Goal: Transaction & Acquisition: Obtain resource

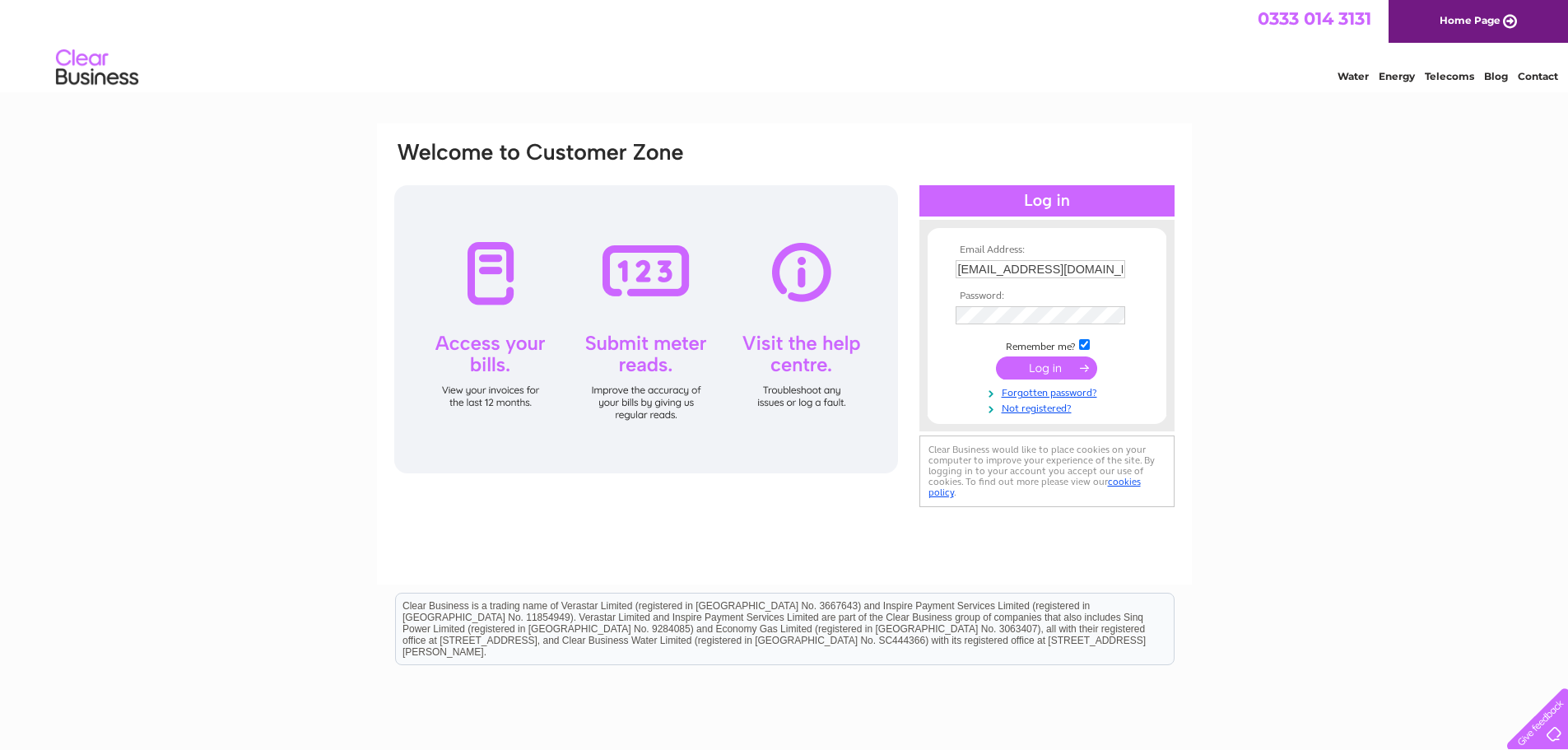
drag, startPoint x: 1111, startPoint y: 268, endPoint x: 746, endPoint y: 268, distance: 365.0
click at [1484, 82] on div "Email Address: sonmezler@hotmail.co.uk Password:" at bounding box center [1496, 74] width 24 height 17
paste input "n4coffeefruit@gmail.com"
type input "n4coffeefruit@gmail.com"
click at [1026, 357] on input "submit" at bounding box center [1046, 368] width 102 height 23
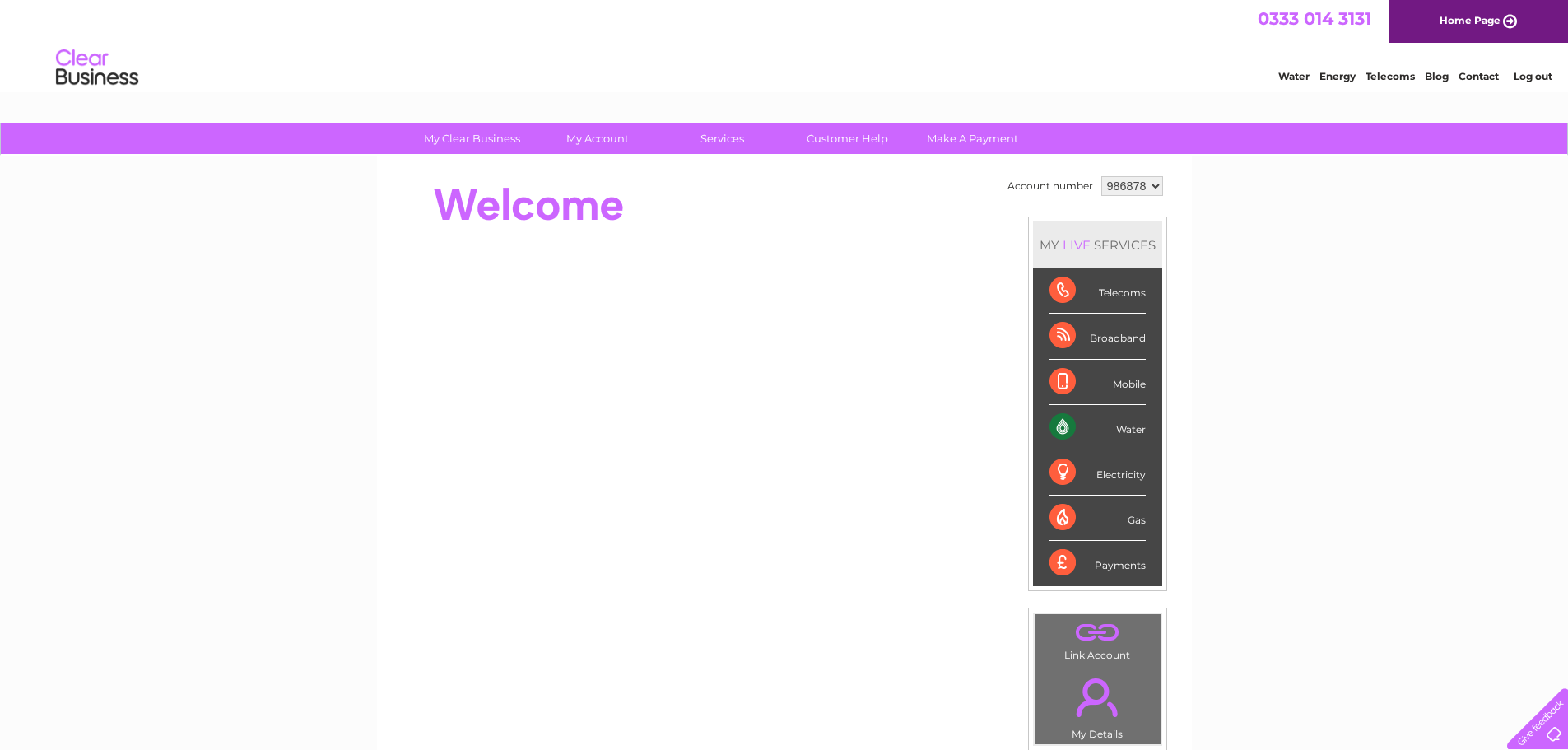
click at [1138, 192] on select "986878" at bounding box center [1132, 186] width 62 height 20
click at [1120, 431] on div "Water" at bounding box center [1098, 428] width 97 height 45
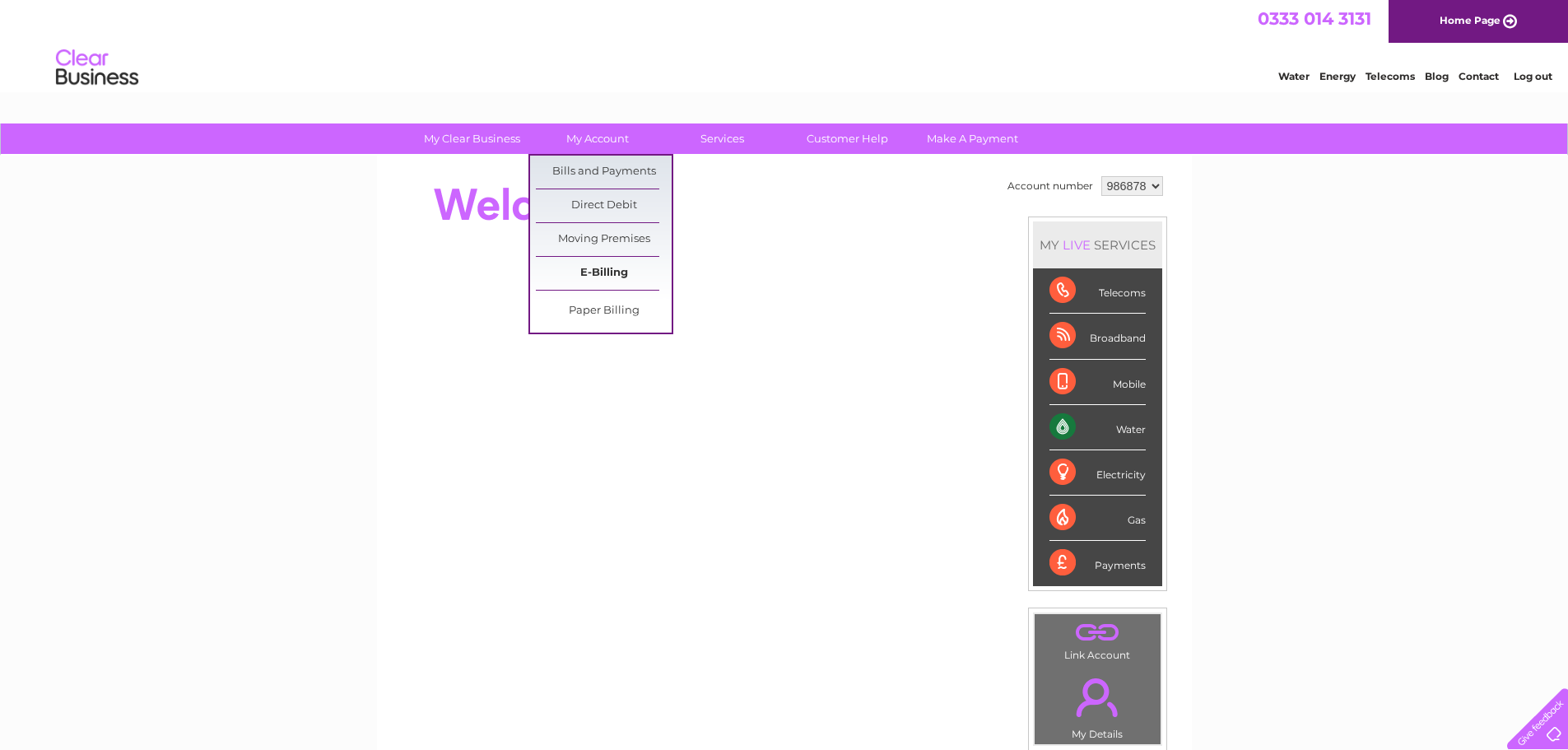
click at [622, 269] on link "E-Billing" at bounding box center [603, 273] width 136 height 33
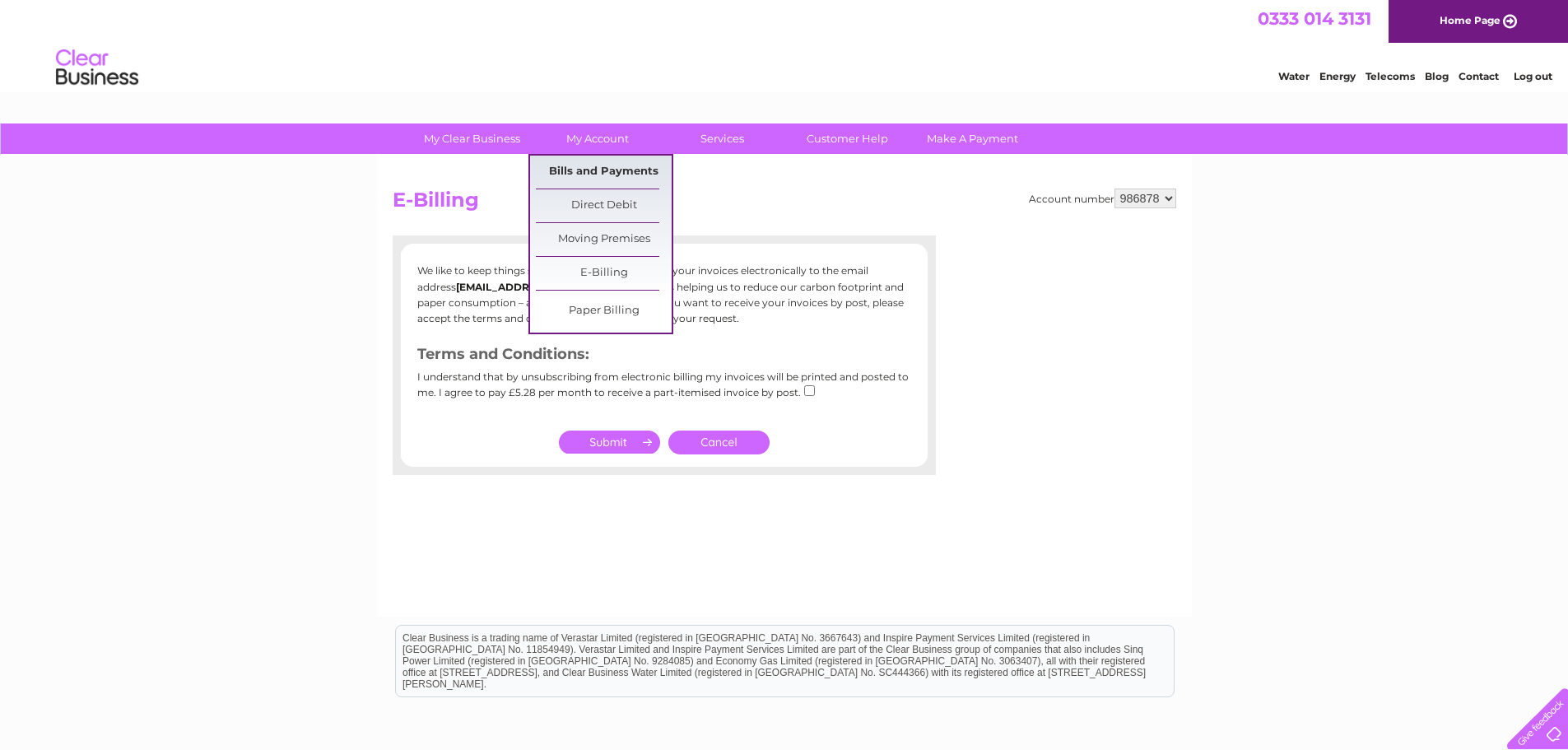
click at [584, 169] on link "Bills and Payments" at bounding box center [603, 172] width 136 height 33
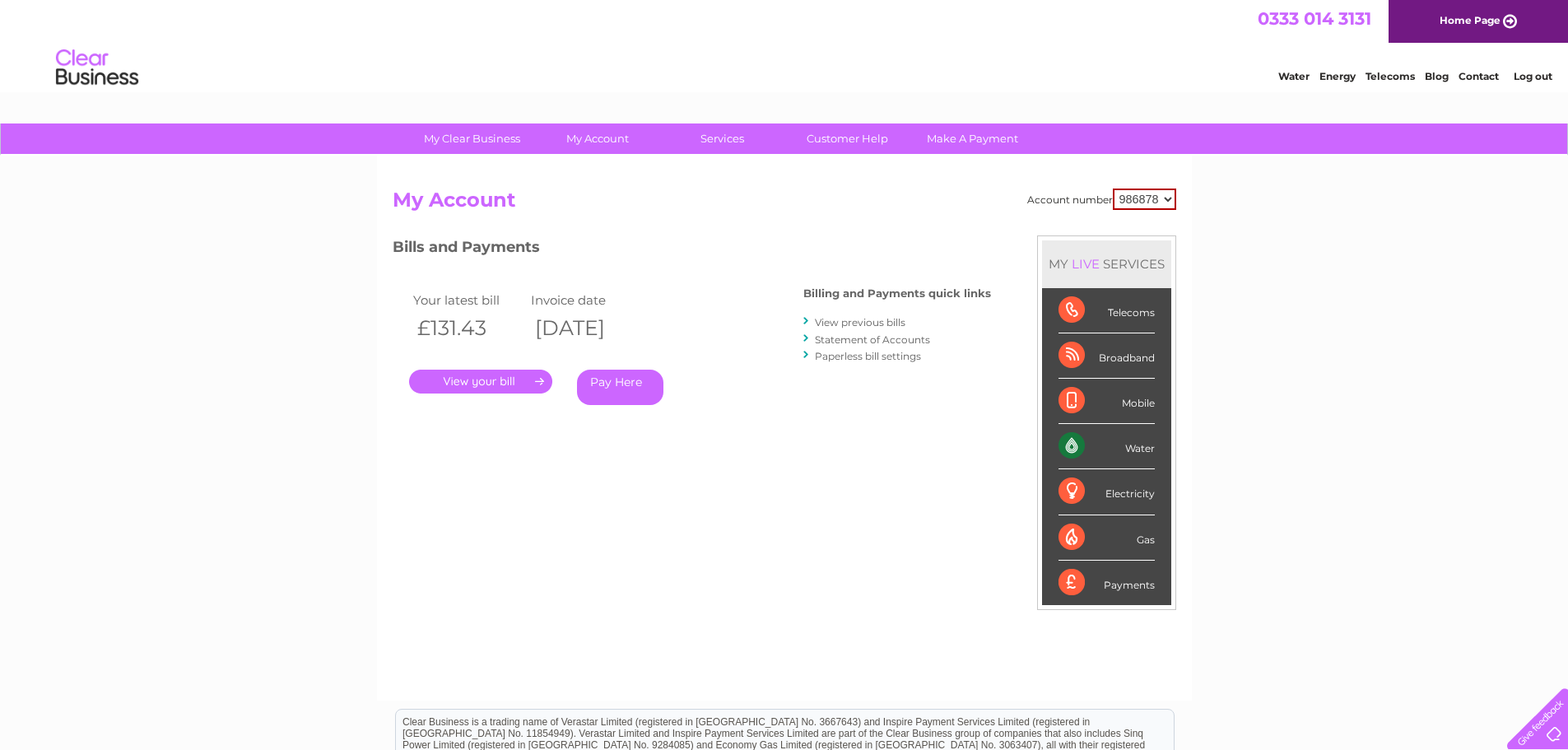
click at [828, 323] on link "View previous bills" at bounding box center [860, 322] width 91 height 12
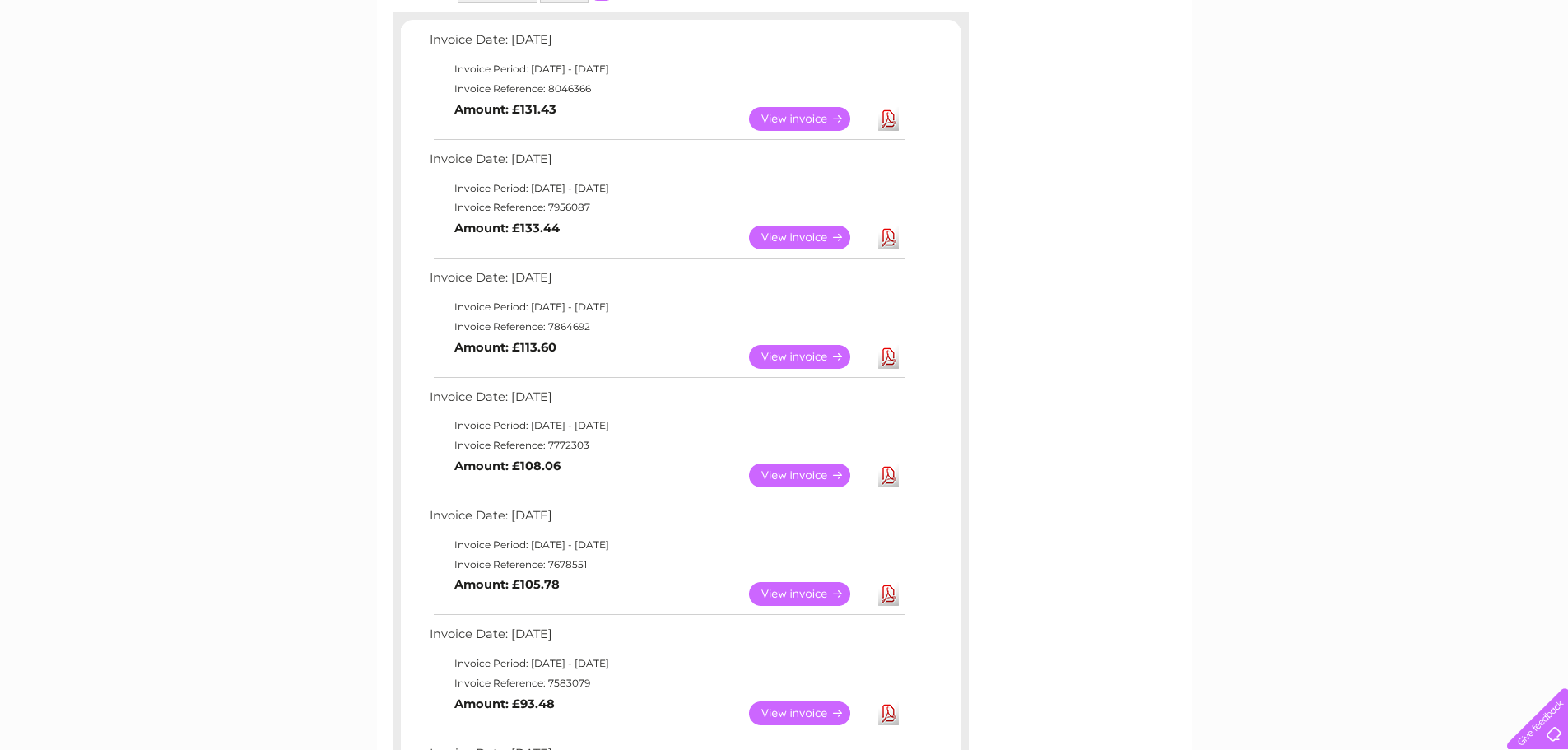
scroll to position [412, 0]
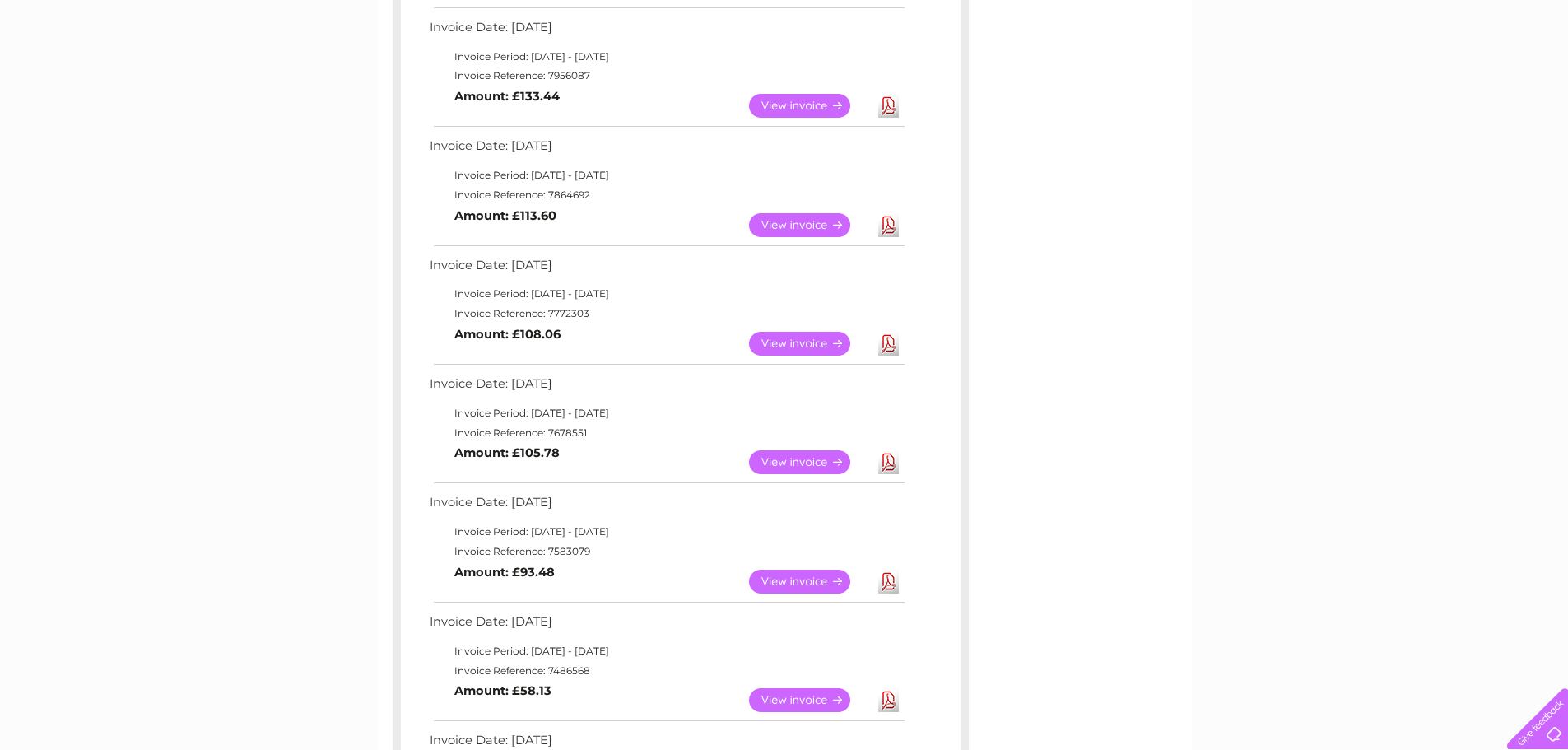
click at [892, 587] on link "Download" at bounding box center [888, 582] width 21 height 24
click at [890, 465] on link "Download" at bounding box center [888, 462] width 21 height 24
click at [885, 344] on link "Download" at bounding box center [888, 343] width 21 height 24
click at [886, 229] on link "Download" at bounding box center [888, 225] width 21 height 24
click at [889, 107] on link "Download" at bounding box center [888, 106] width 21 height 24
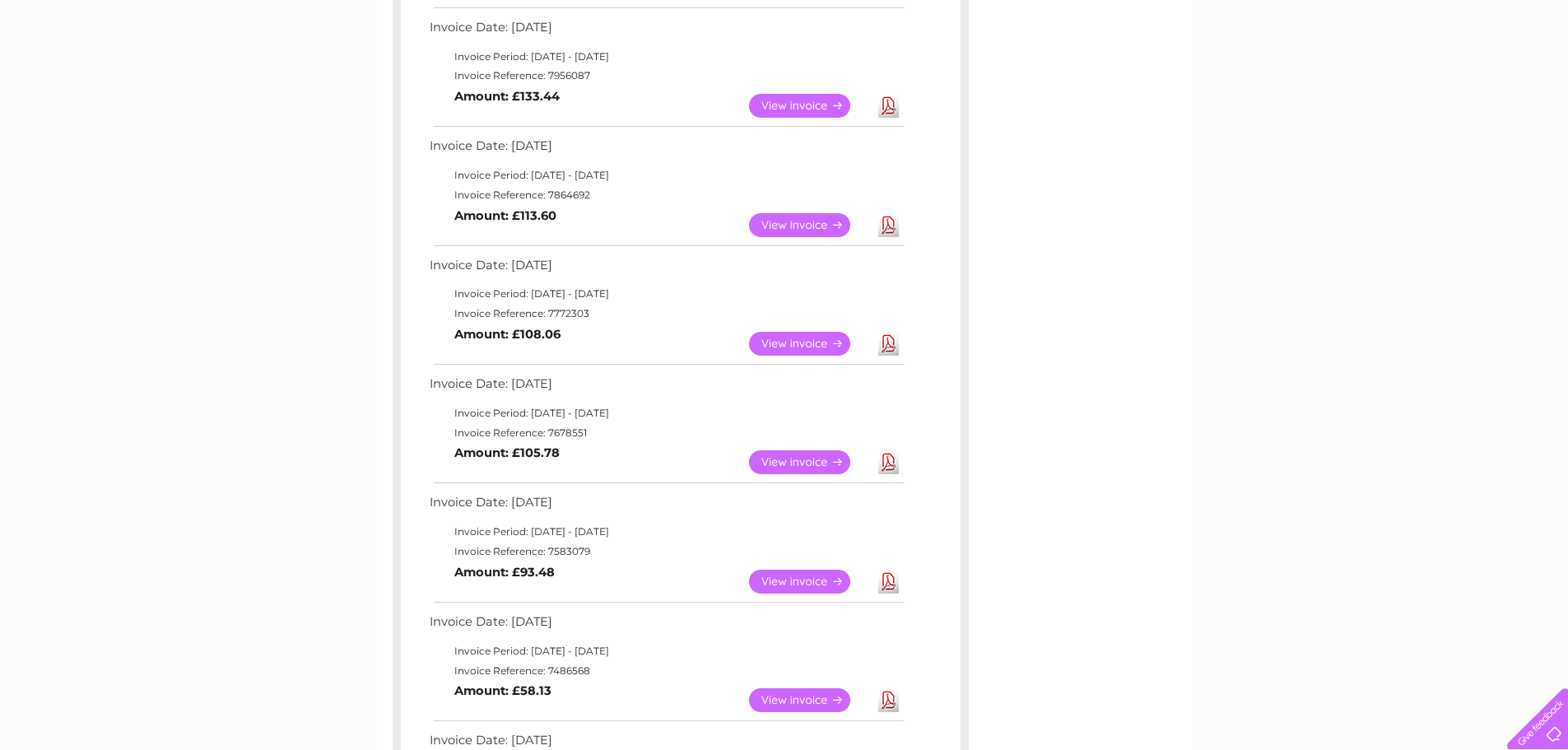
click at [893, 468] on link "Download" at bounding box center [888, 462] width 21 height 24
click at [886, 348] on link "Download" at bounding box center [888, 343] width 21 height 24
click at [890, 230] on link "Download" at bounding box center [888, 225] width 21 height 24
click at [888, 106] on link "Download" at bounding box center [888, 106] width 21 height 24
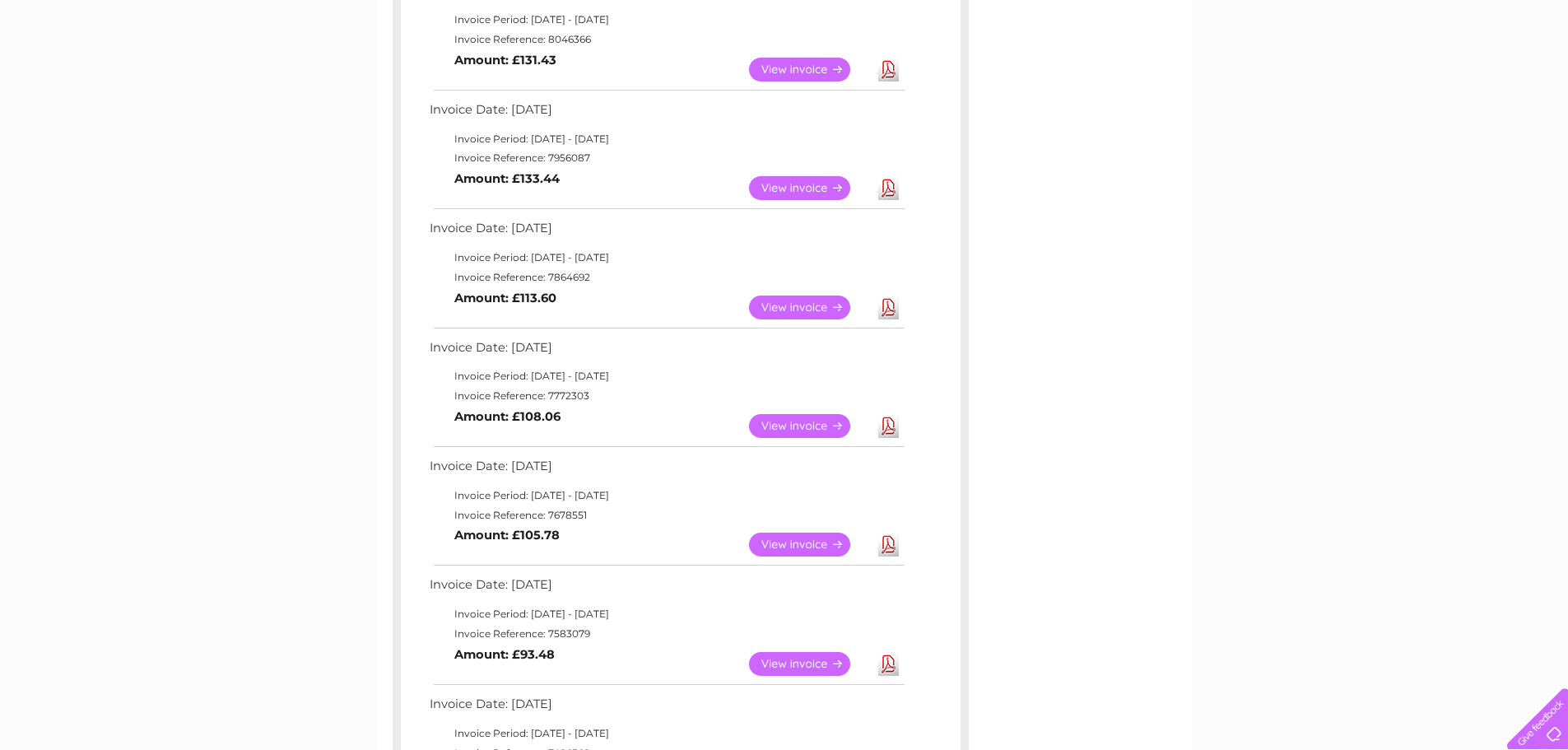
scroll to position [247, 0]
